Goal: Find specific page/section: Find specific page/section

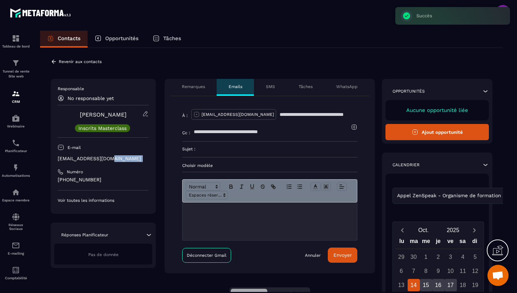
drag, startPoint x: 114, startPoint y: 159, endPoint x: 45, endPoint y: 162, distance: 68.7
click at [45, 162] on div "**********" at bounding box center [271, 236] width 463 height 377
drag, startPoint x: 112, startPoint y: 159, endPoint x: 57, endPoint y: 159, distance: 54.5
click at [57, 159] on div "Responsable No responsable yet [PERSON_NAME] Inscrits Masterclass E-mail [EMAIL…" at bounding box center [103, 146] width 105 height 135
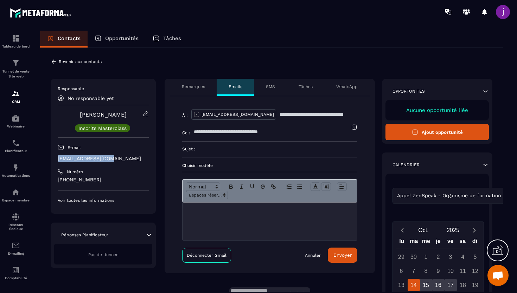
copy p "[EMAIL_ADDRESS][DOMAIN_NAME]"
click at [52, 59] on icon at bounding box center [54, 61] width 6 height 6
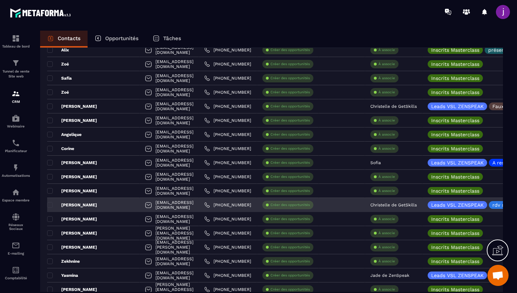
click at [107, 204] on div "[PERSON_NAME]" at bounding box center [93, 205] width 93 height 14
